Goal: Information Seeking & Learning: Learn about a topic

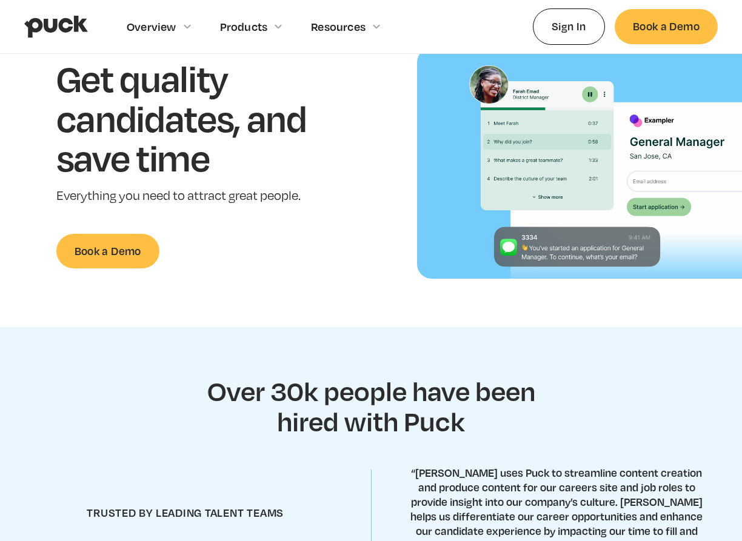
scroll to position [104, 0]
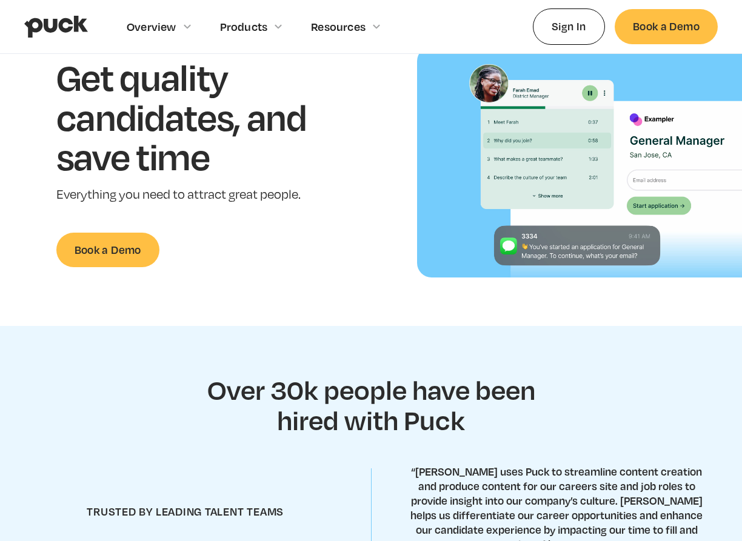
click at [112, 338] on section "Over 30k people have been hired with Puck trusted by leading talent teams “[PER…" at bounding box center [371, 538] width 742 height 424
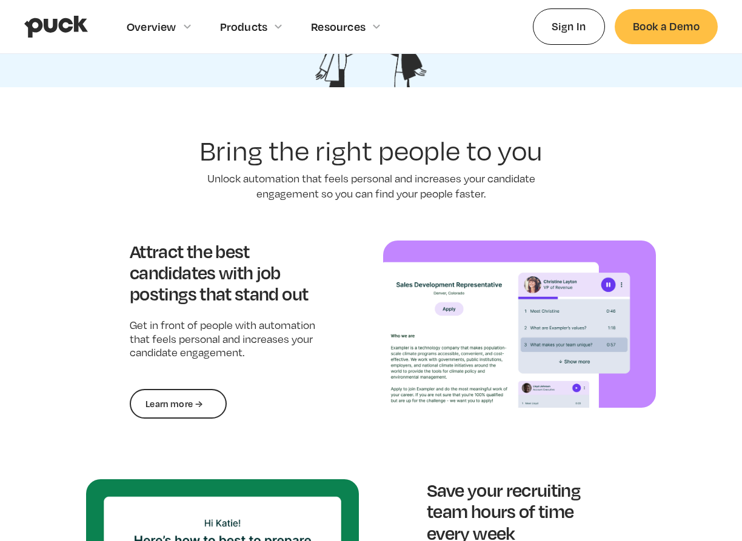
scroll to position [0, 0]
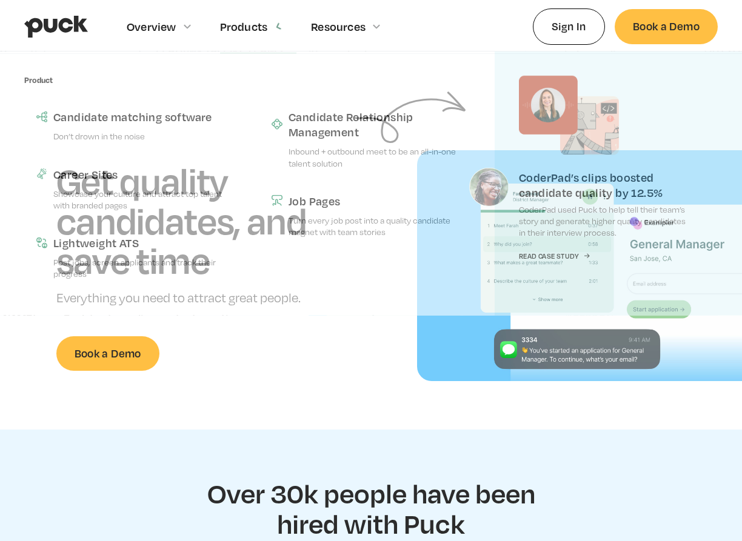
click at [244, 28] on div "Products" at bounding box center [244, 26] width 48 height 13
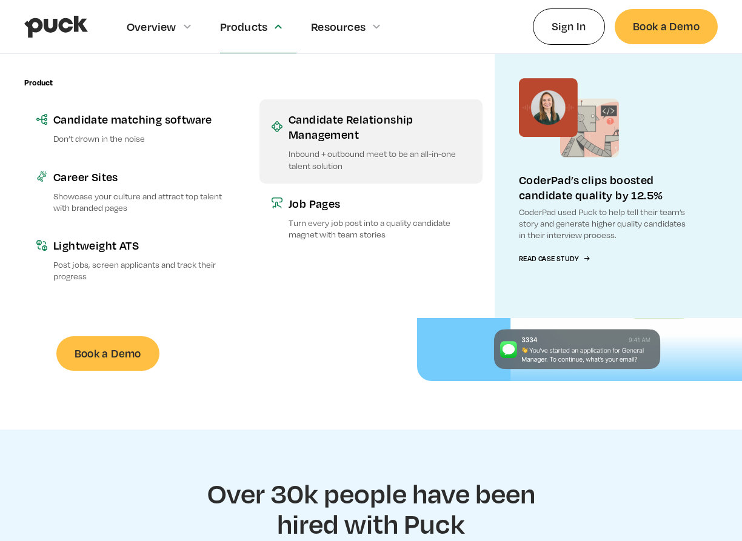
click at [330, 139] on div "Candidate Relationship Management" at bounding box center [380, 127] width 182 height 30
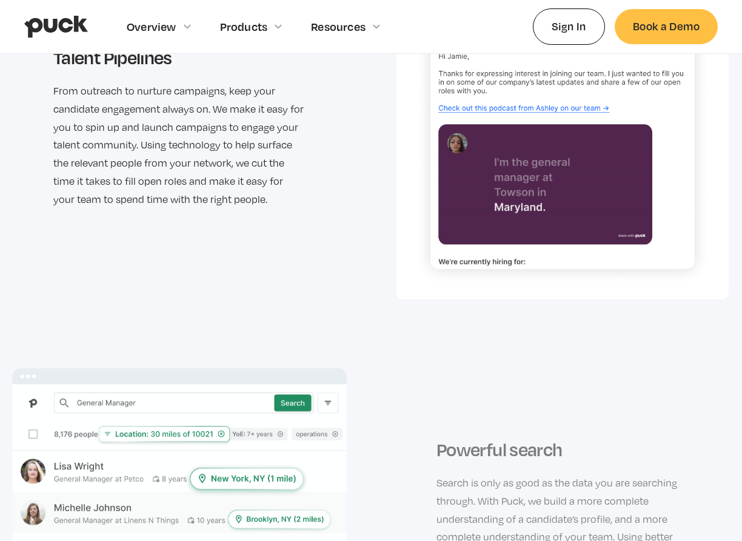
scroll to position [2067, 0]
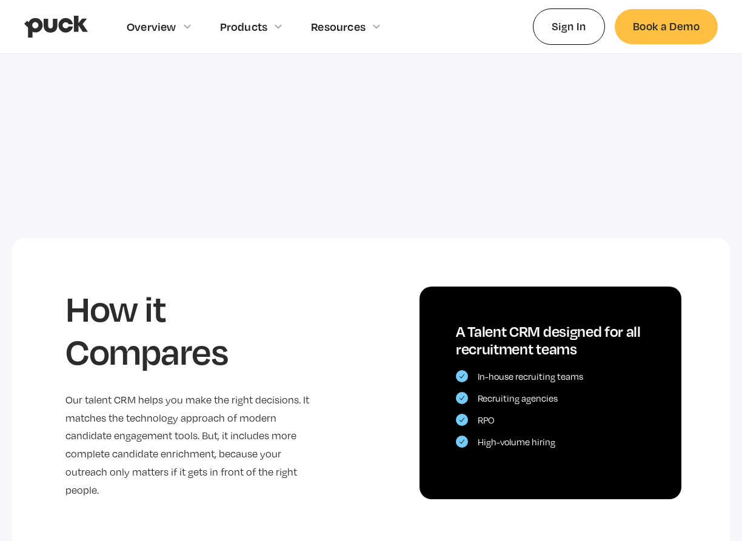
scroll to position [2067, 0]
